Goal: Information Seeking & Learning: Find specific fact

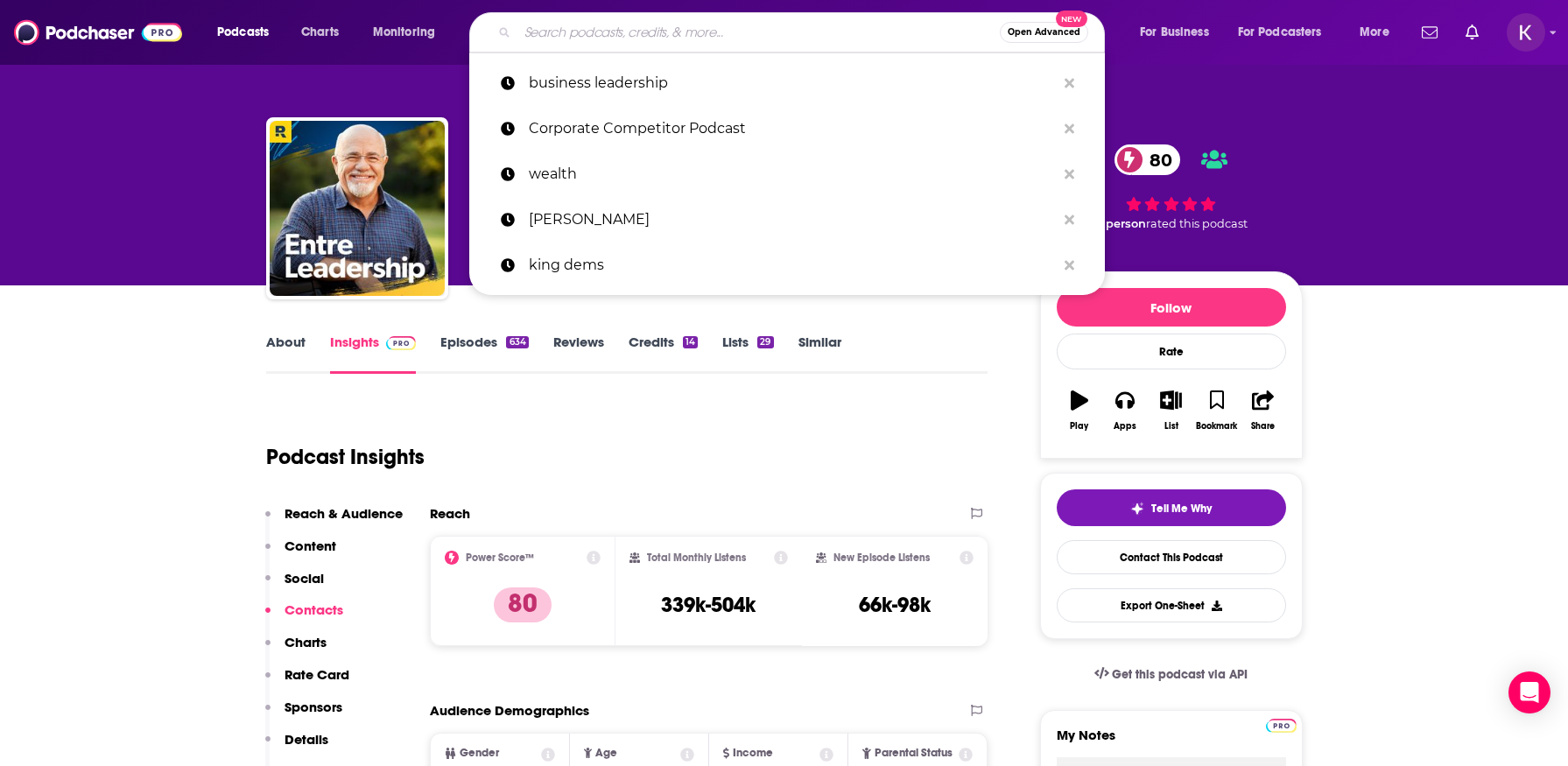
click at [587, 44] on input "Search podcasts, credits, & more..." at bounding box center [759, 32] width 483 height 28
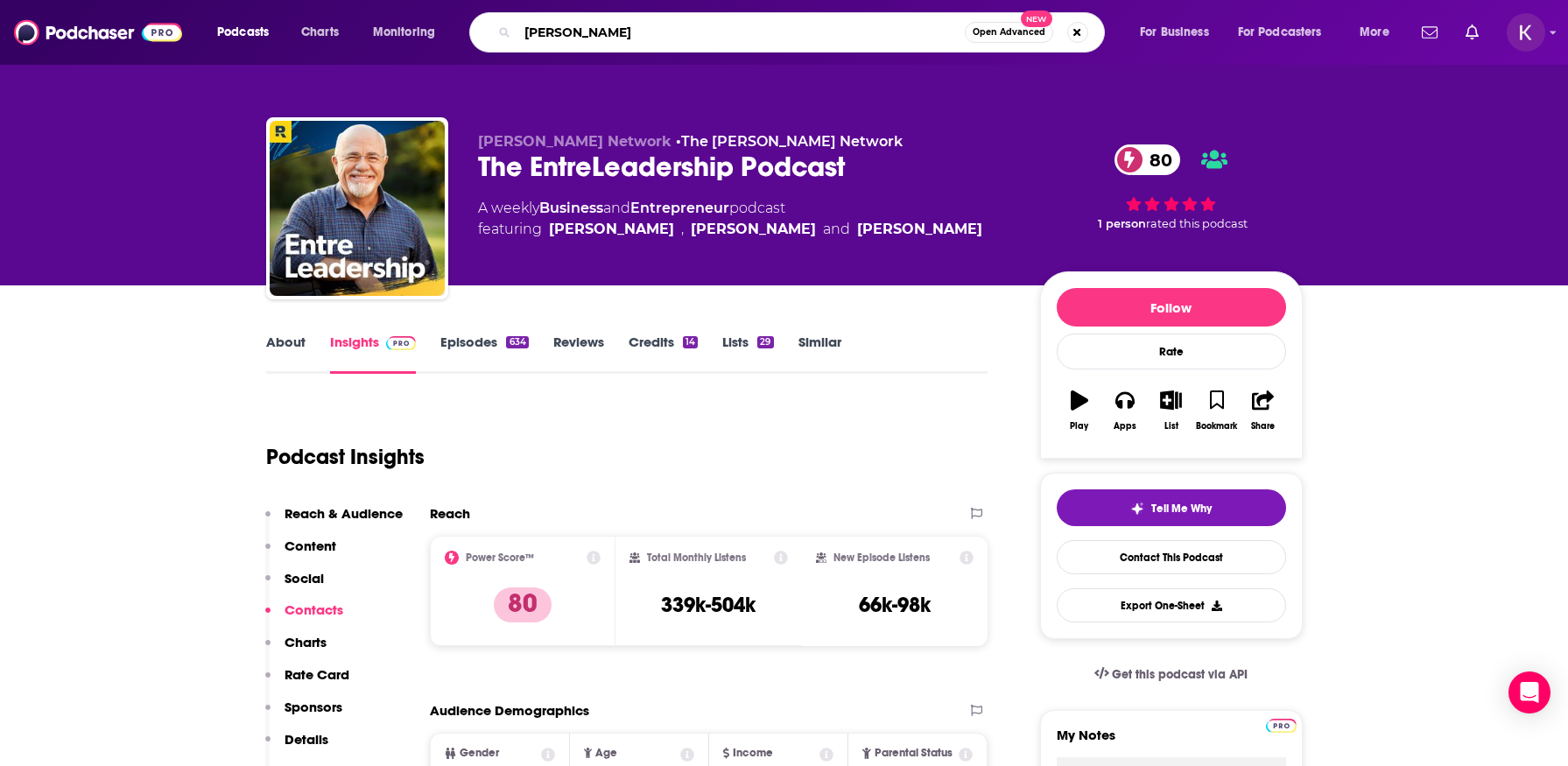
type input "[PERSON_NAME]"
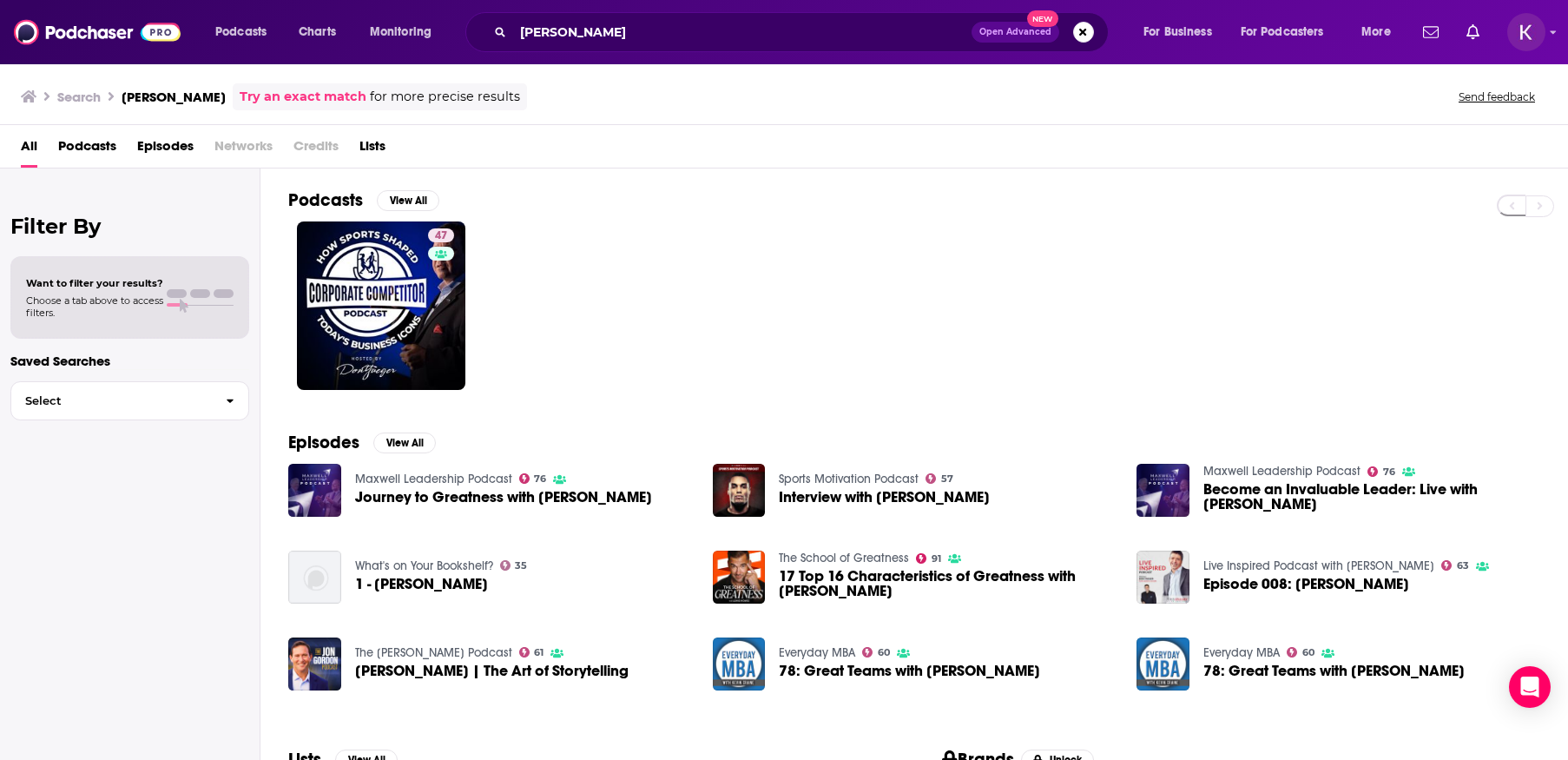
click at [162, 154] on span "Episodes" at bounding box center [166, 150] width 57 height 35
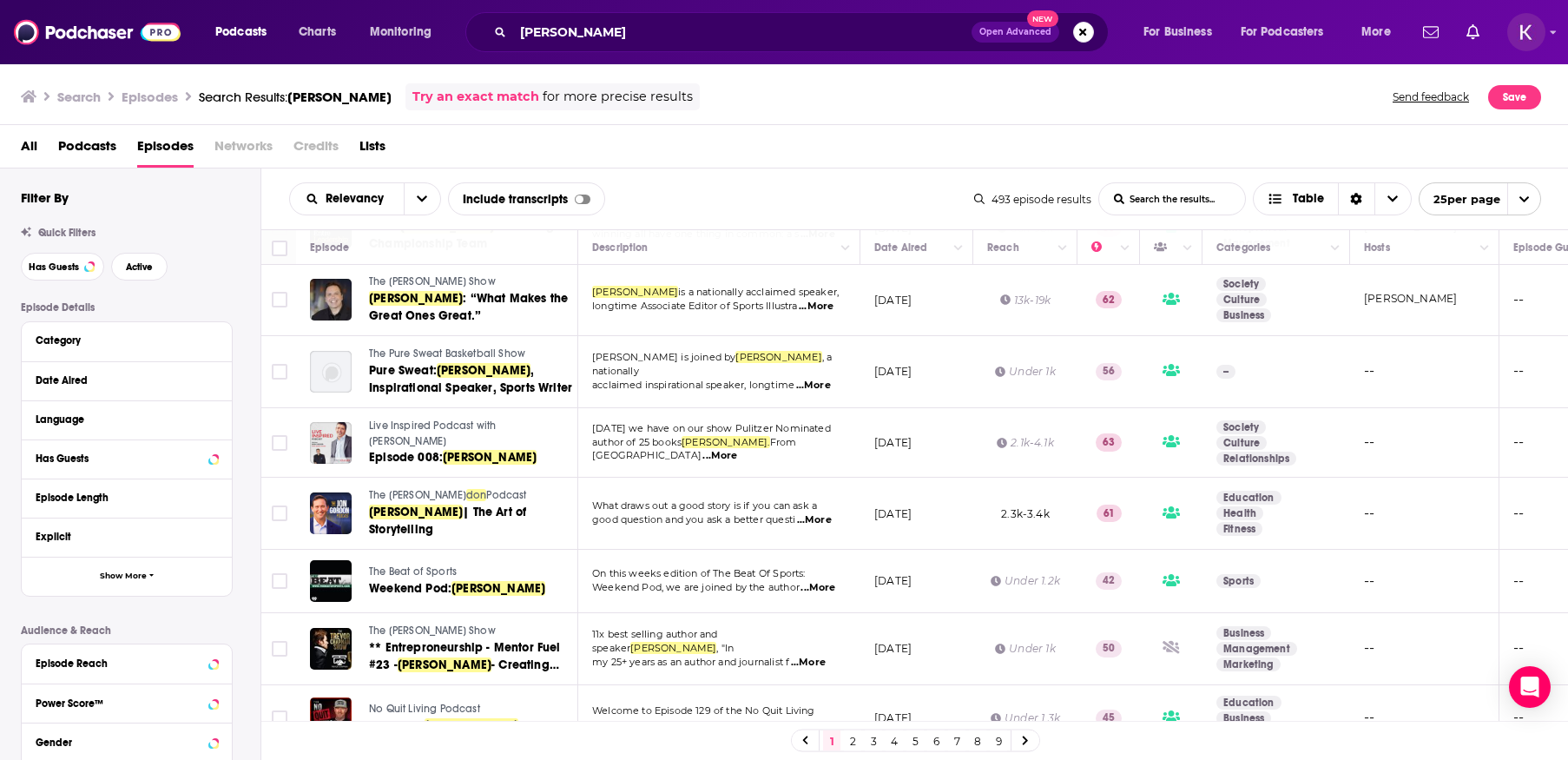
scroll to position [654, 0]
click at [961, 254] on button "Column Actions" at bounding box center [959, 248] width 21 height 21
click at [960, 247] on div at bounding box center [784, 380] width 1568 height 760
click at [924, 247] on icon "Move" at bounding box center [916, 247] width 21 height 21
click at [910, 247] on icon "Move" at bounding box center [916, 247] width 21 height 21
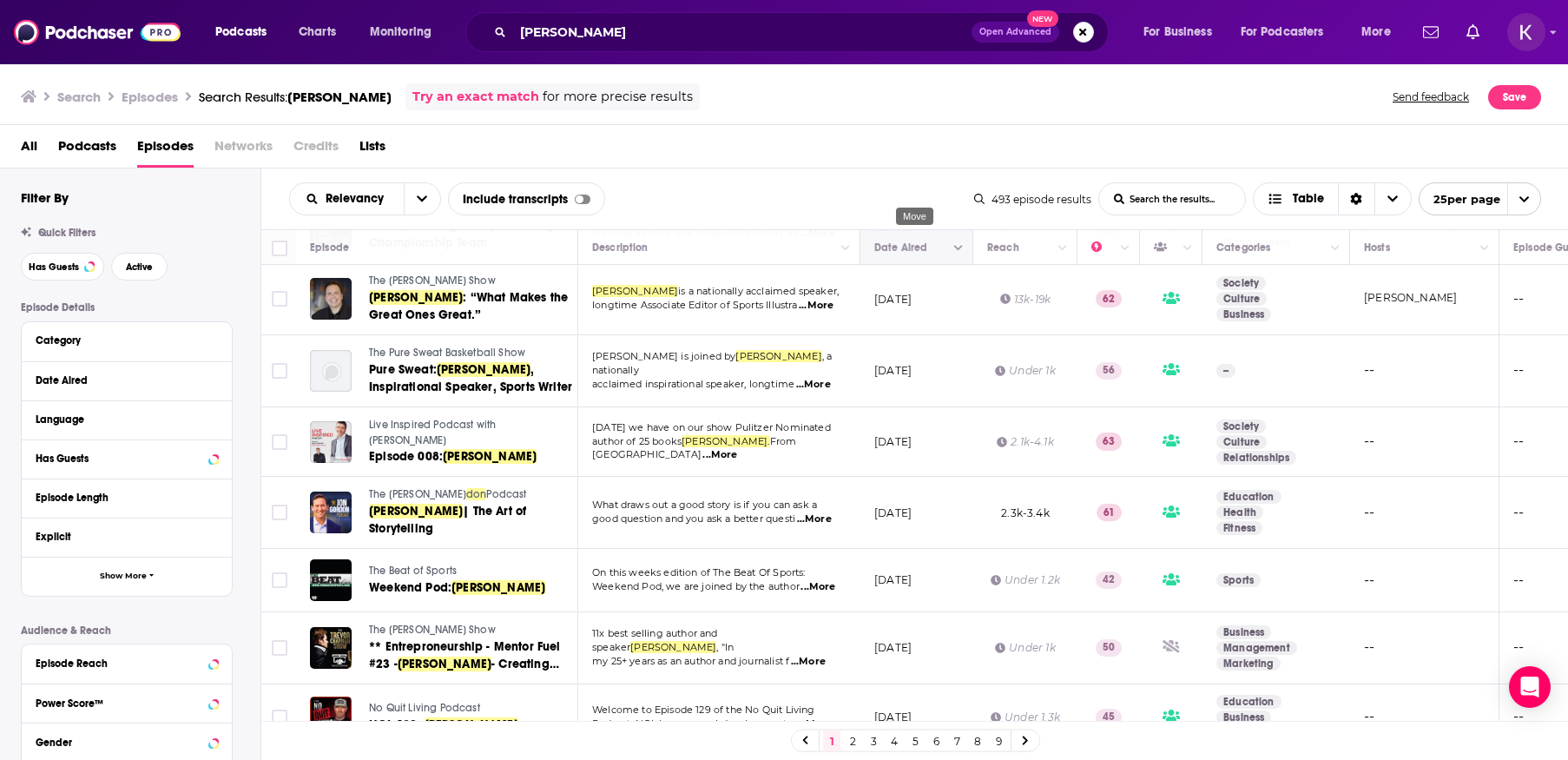
click at [910, 247] on icon "Move" at bounding box center [916, 247] width 21 height 21
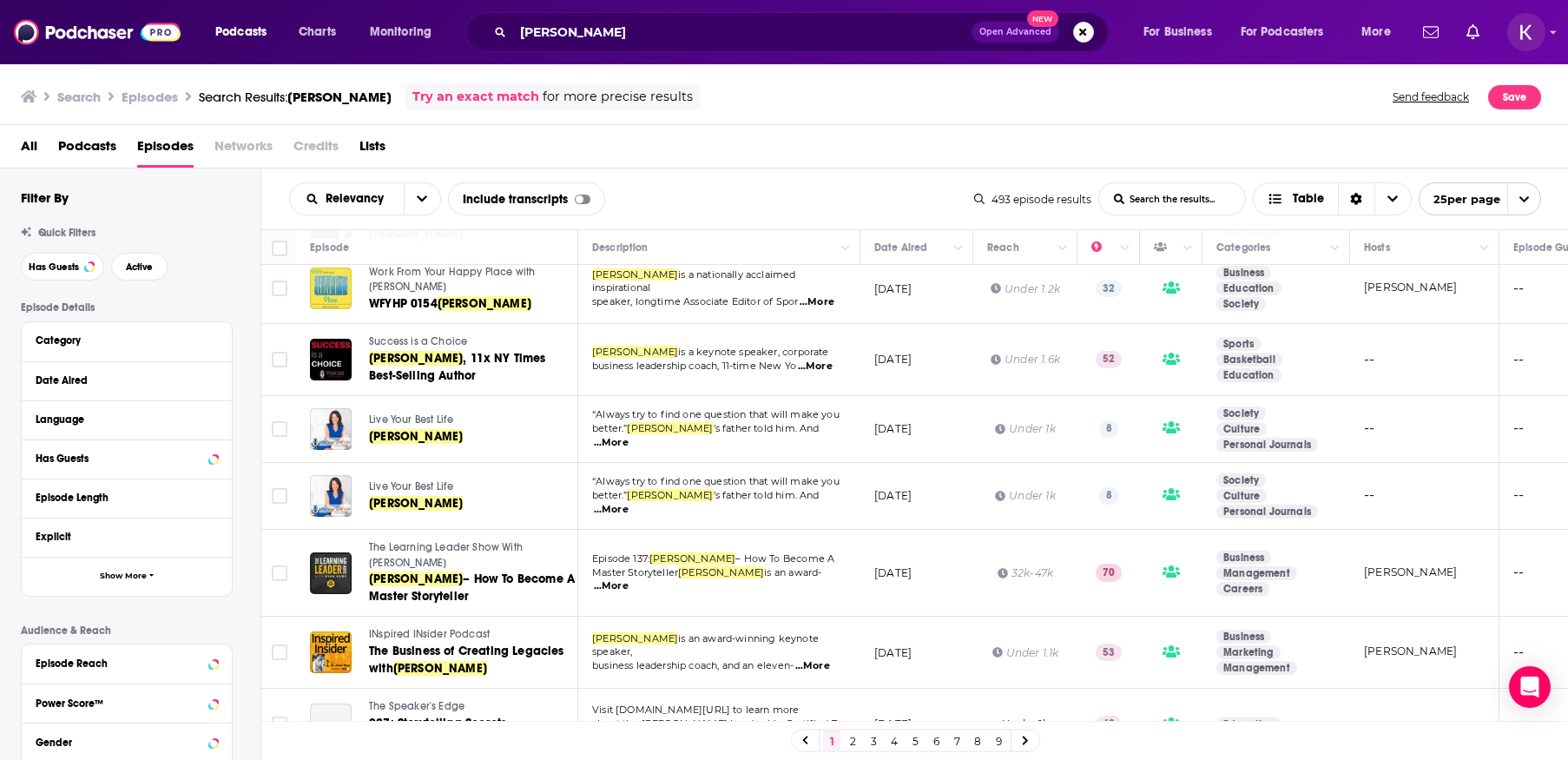
scroll to position [1306, 0]
